Goal: Information Seeking & Learning: Learn about a topic

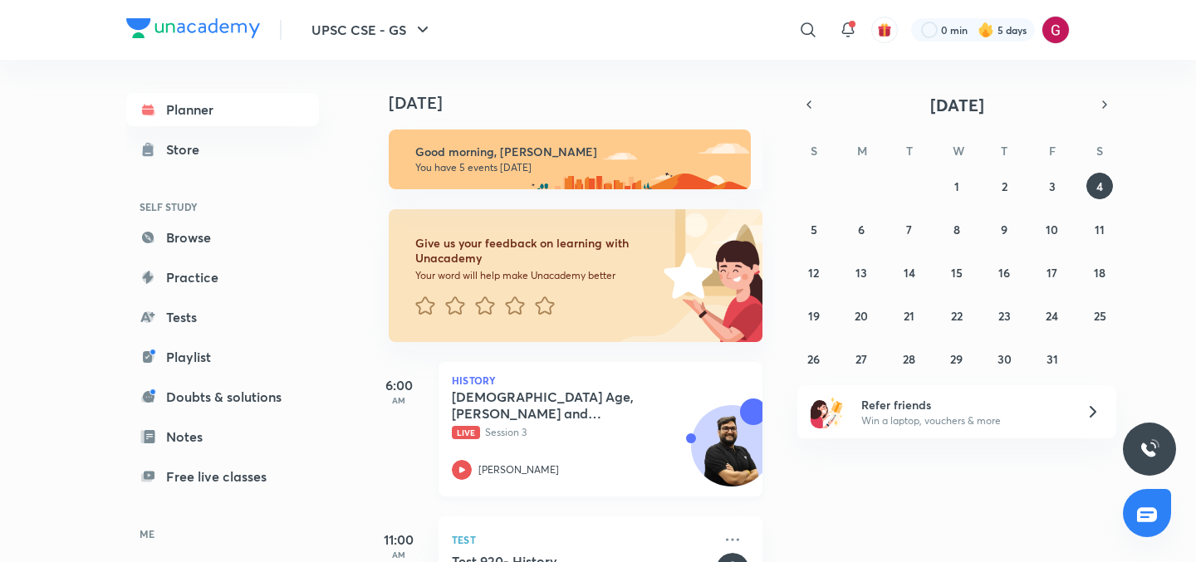
click at [523, 413] on h5 "[DEMOGRAPHIC_DATA] Age, [PERSON_NAME] and Magadha" at bounding box center [555, 405] width 207 height 33
